Goal: Complete application form

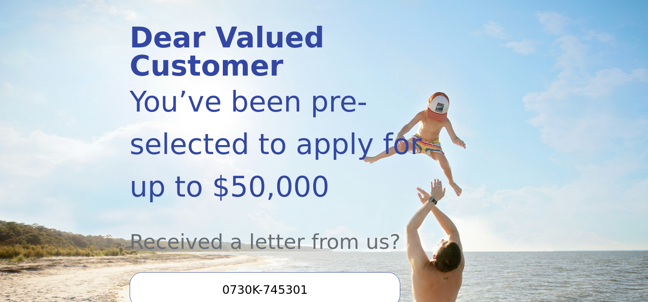
scroll to position [191, 0]
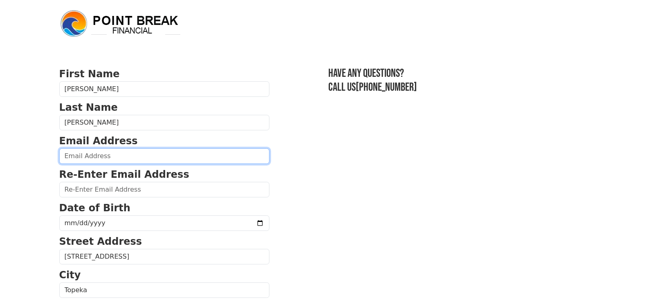
click at [166, 157] on input "email" at bounding box center [164, 156] width 210 height 16
click at [171, 159] on input "email" at bounding box center [164, 156] width 210 height 16
type input "[PERSON_NAME][EMAIL_ADDRESS][DOMAIN_NAME]"
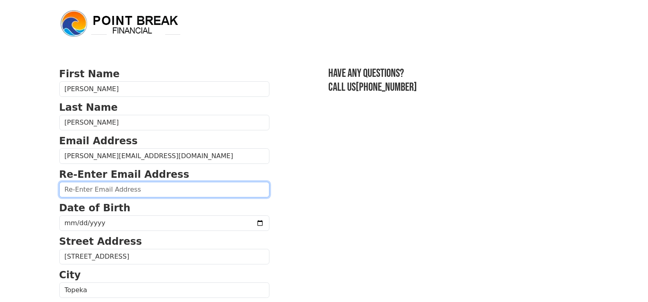
type input "[PERSON_NAME][EMAIL_ADDRESS][DOMAIN_NAME]"
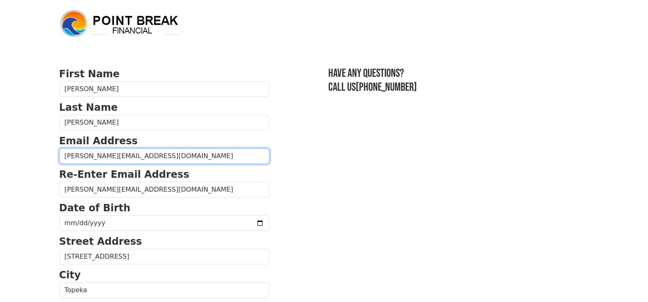
type input "[PHONE_NUMBER]"
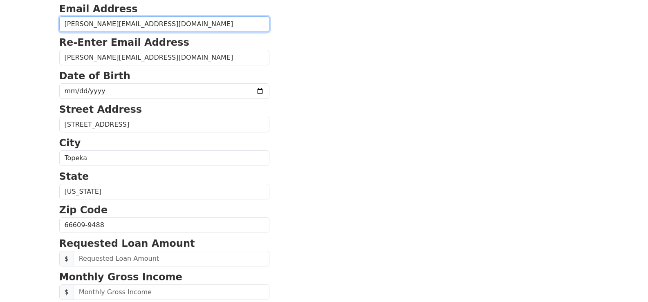
scroll to position [116, 0]
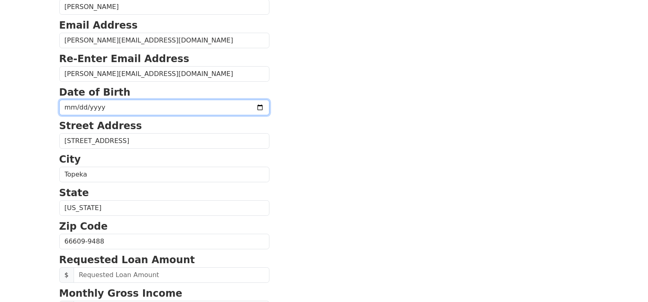
click at [193, 106] on input "date" at bounding box center [164, 108] width 210 height 16
type input "1955-05-30"
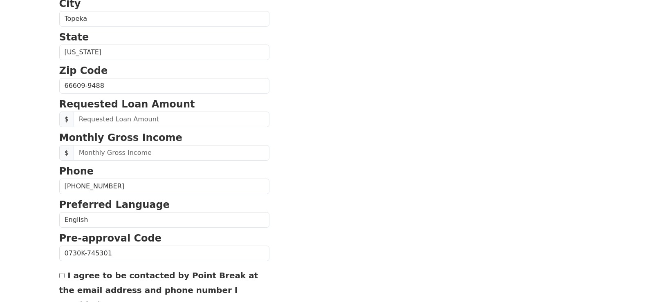
scroll to position [286, 0]
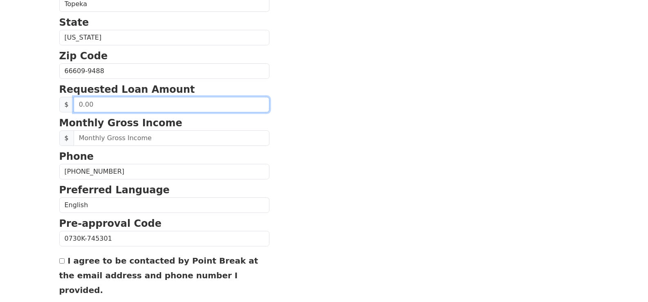
click at [151, 104] on input "text" at bounding box center [172, 105] width 196 height 16
type input "30,000.00"
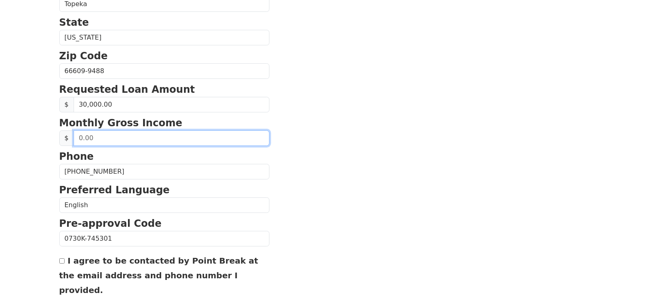
click at [137, 138] on input "text" at bounding box center [172, 138] width 196 height 16
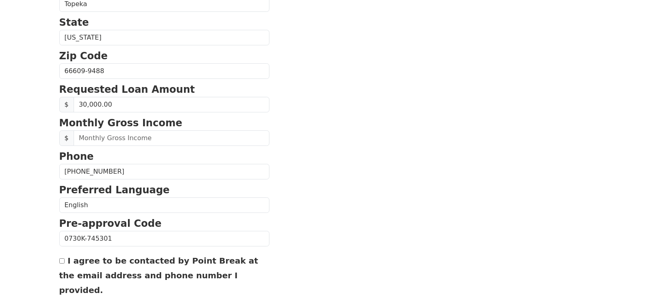
click at [443, 212] on section "First Name Larry Last Name Miller Email Address Larry.rmiller2@yahoo.com Re-Ent…" at bounding box center [324, 71] width 530 height 583
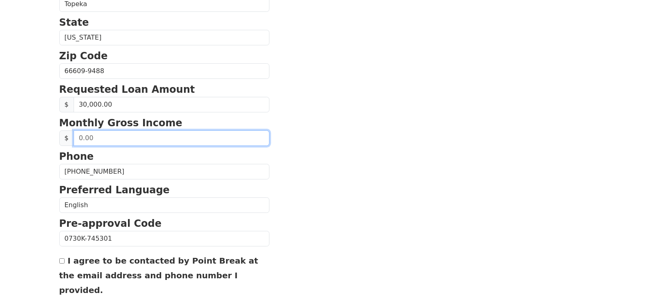
click at [115, 139] on input "text" at bounding box center [172, 138] width 196 height 16
type input "10,739.00"
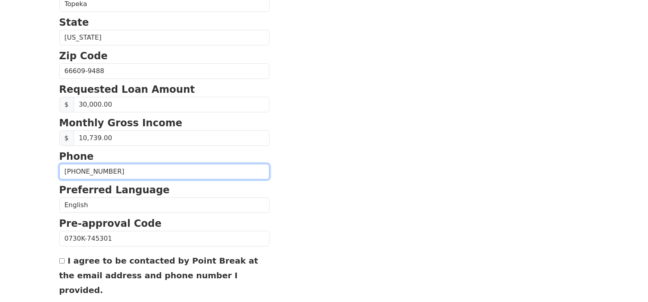
click at [133, 173] on input "(785) 966-2577" at bounding box center [164, 172] width 210 height 16
type input "(785) 554-9546"
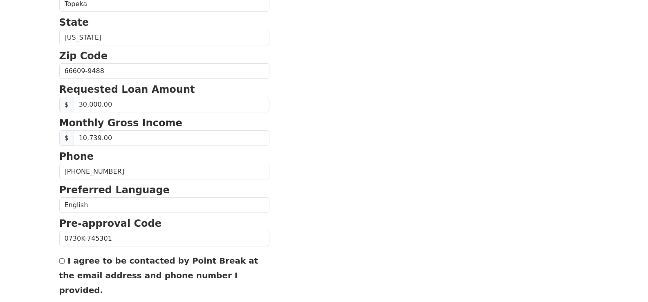
click at [359, 149] on section "First Name Larry Last Name Miller Email Address Larry.rmiller2@yahoo.com Re-Ent…" at bounding box center [324, 71] width 530 height 583
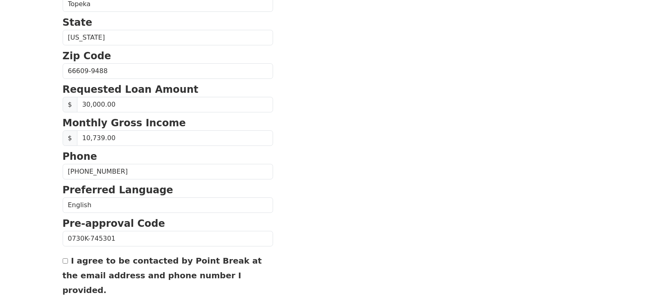
scroll to position [349, 0]
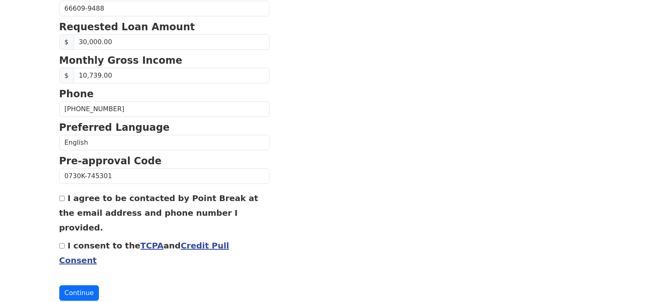
click at [63, 201] on input "I agree to be contacted by Point Break at the email address and phone number I …" at bounding box center [61, 198] width 5 height 5
checkbox input "true"
click at [188, 241] on link "Credit Pull Consent" at bounding box center [144, 253] width 170 height 25
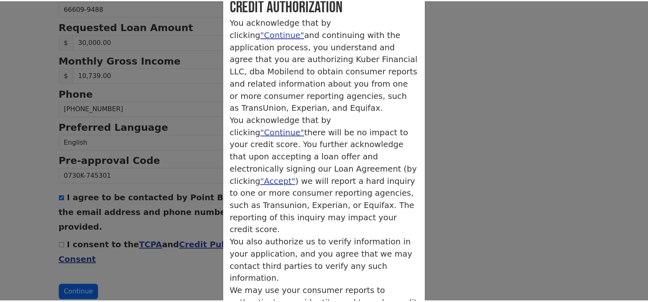
scroll to position [0, 0]
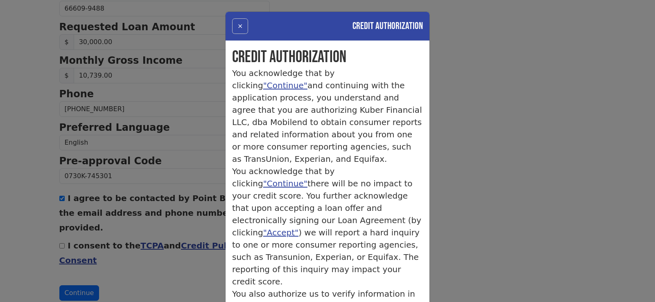
click at [237, 23] on button "×" at bounding box center [240, 26] width 16 height 16
